Goal: Information Seeking & Learning: Learn about a topic

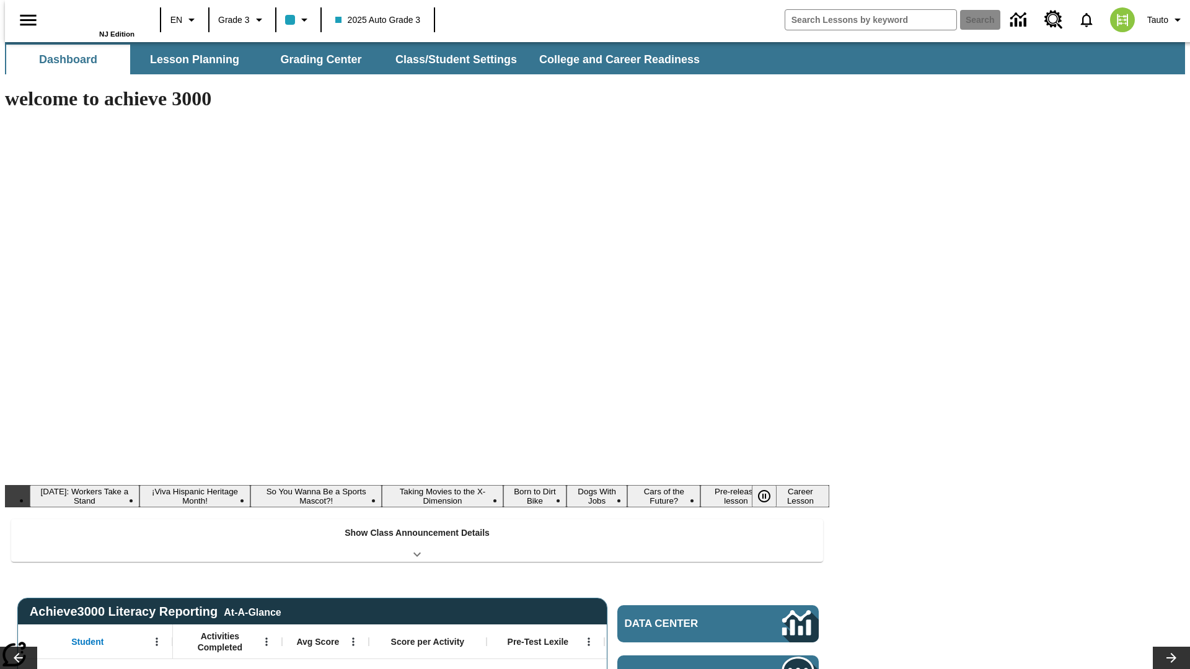
type input "-1"
click at [190, 59] on button "Lesson Planning" at bounding box center [195, 60] width 124 height 30
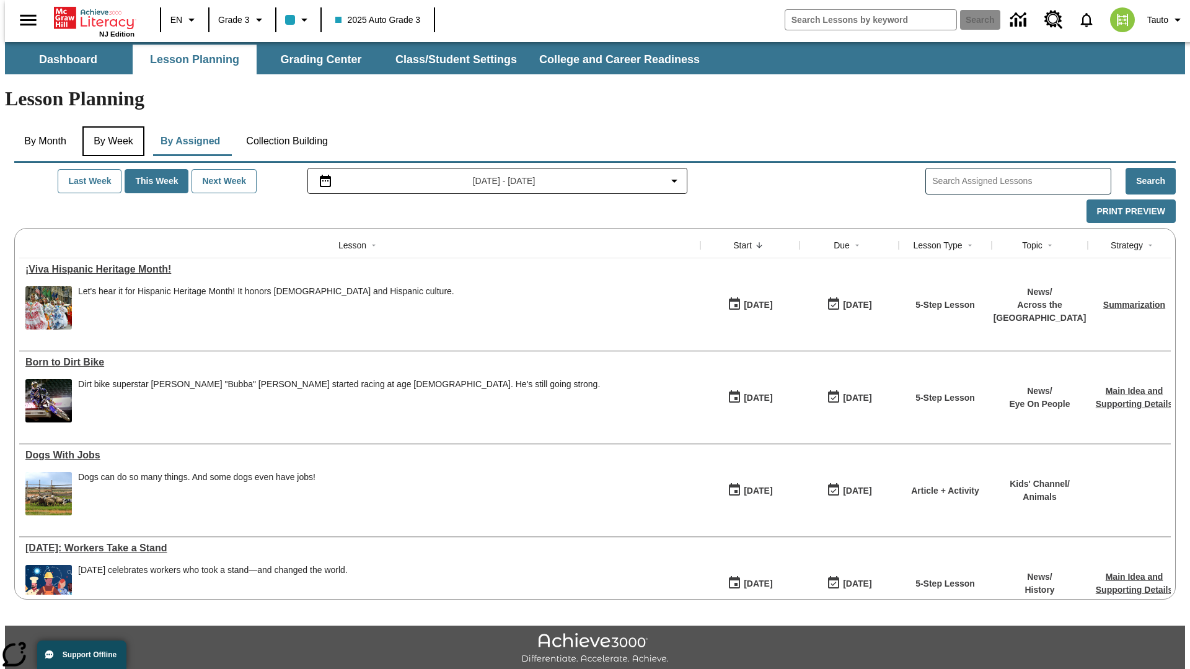
click at [111, 126] on button "By Week" at bounding box center [113, 141] width 62 height 30
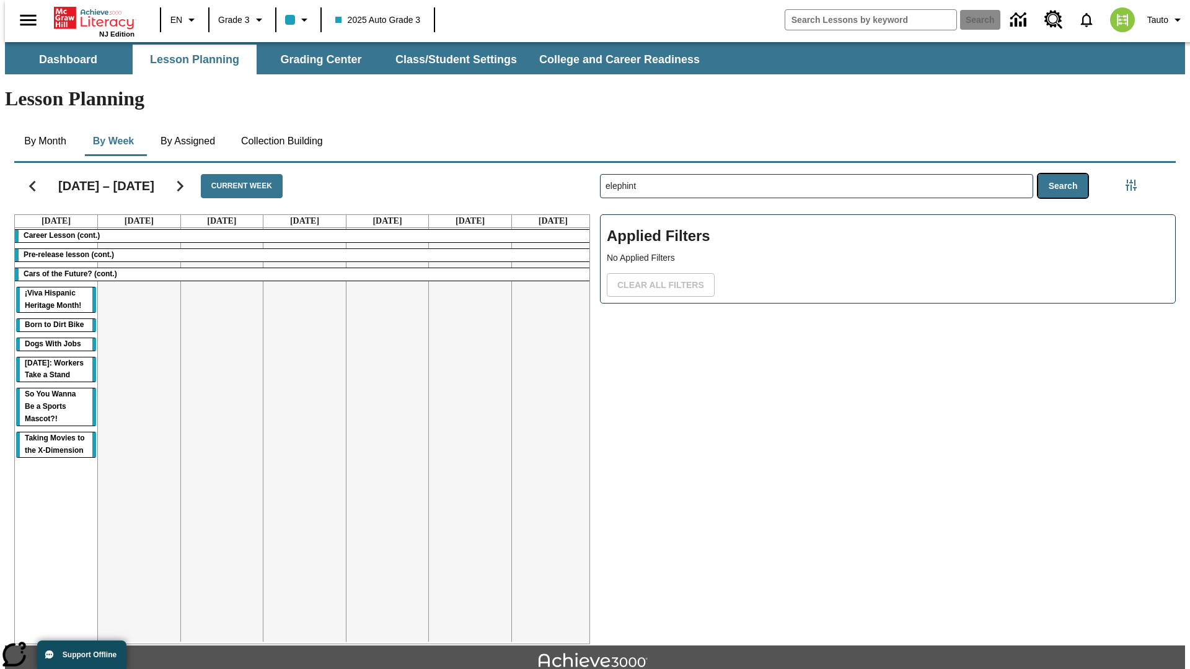
click at [1066, 174] on button "Search" at bounding box center [1063, 186] width 50 height 24
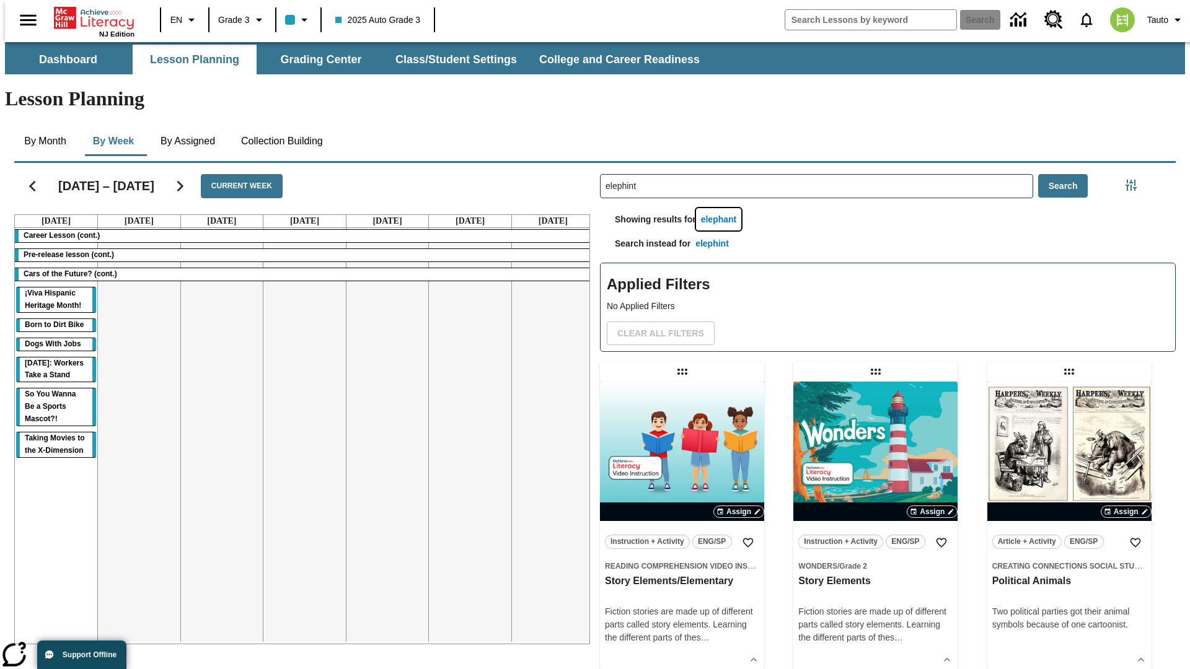
click at [721, 208] on button "elephant" at bounding box center [719, 219] width 46 height 23
type input "elephant"
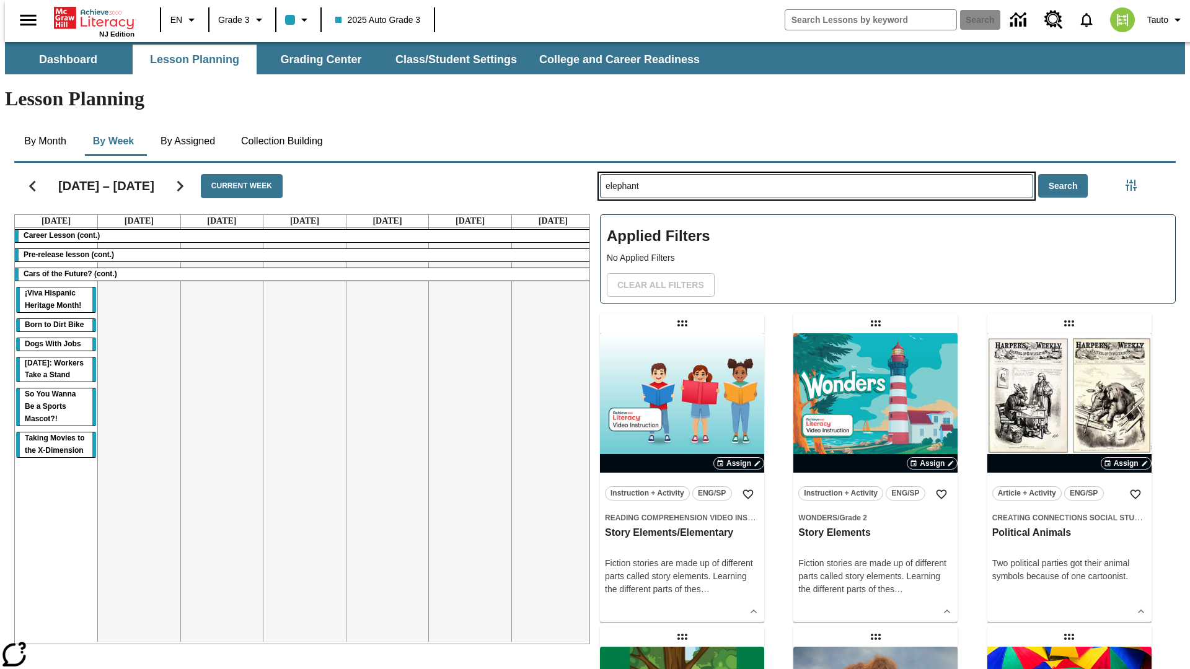
type input "elephint"
